Goal: Transaction & Acquisition: Purchase product/service

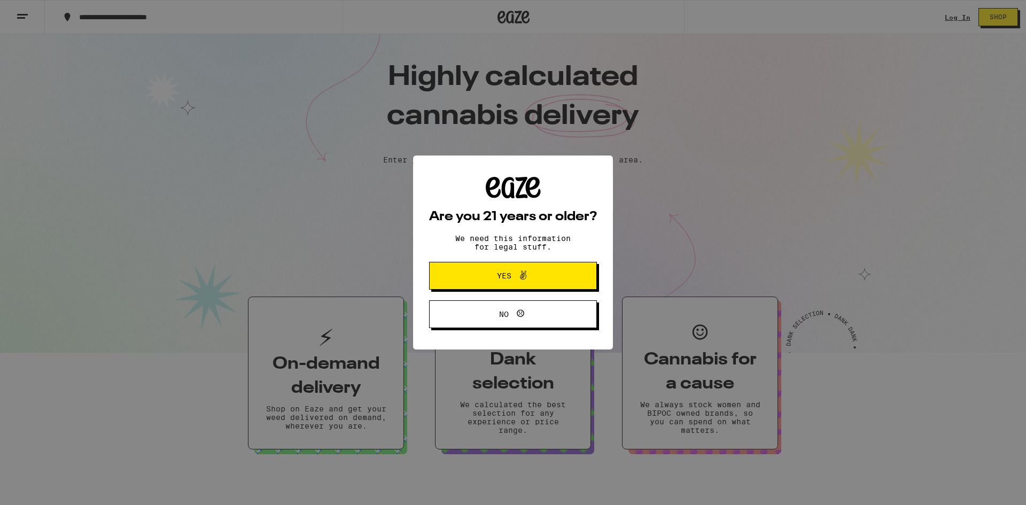
click at [498, 192] on div "Are you 21 years or older? We need this information for legal stuff. Yes No" at bounding box center [513, 252] width 1026 height 505
click at [521, 273] on icon at bounding box center [523, 275] width 13 height 13
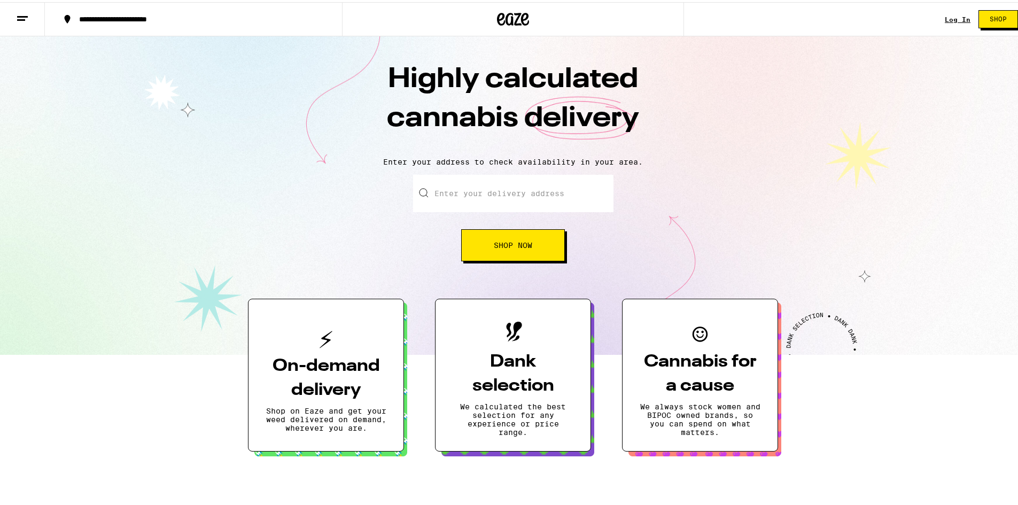
click at [492, 196] on input "Enter your delivery address" at bounding box center [513, 191] width 200 height 37
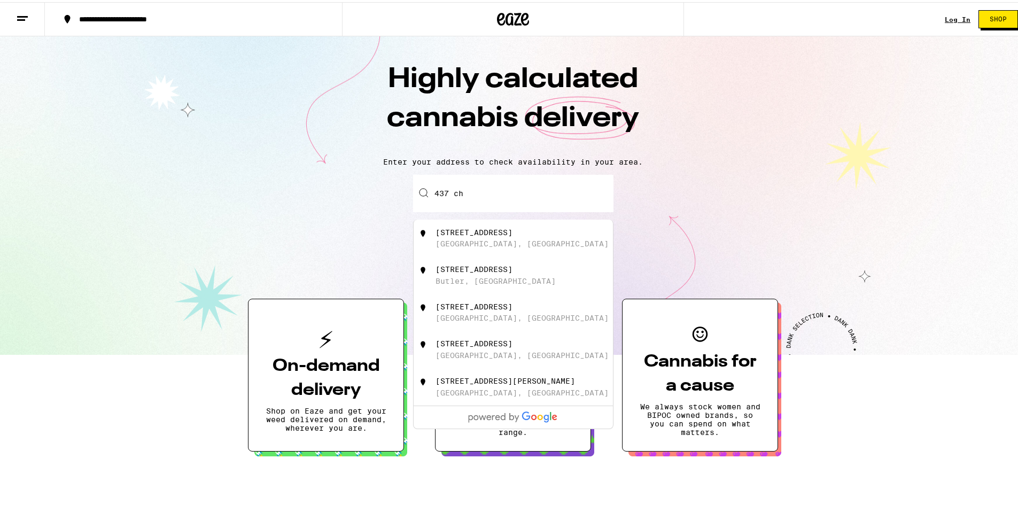
click at [512, 232] on div "[STREET_ADDRESS]" at bounding box center [473, 230] width 77 height 9
type input "[STREET_ADDRESS]"
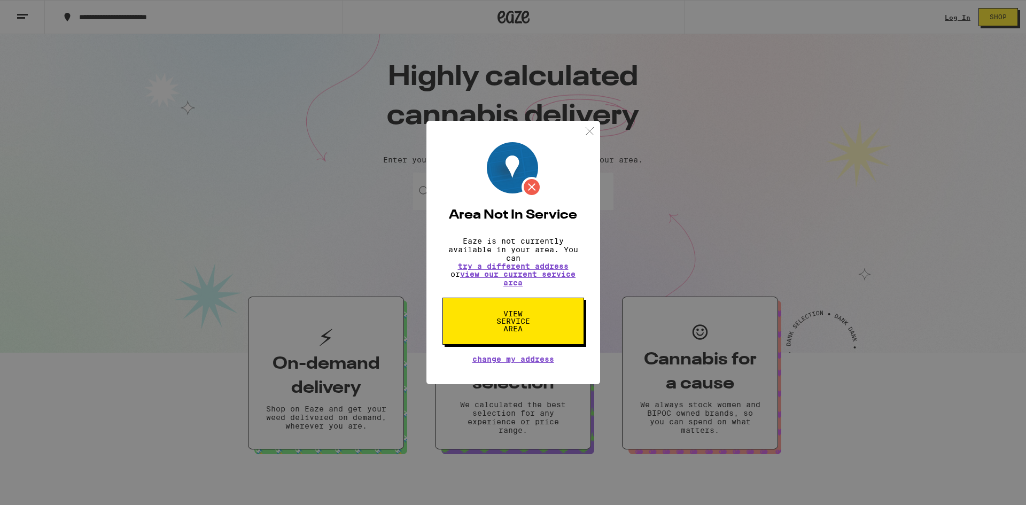
click at [586, 127] on img at bounding box center [589, 130] width 13 height 13
